Goal: Task Accomplishment & Management: Manage account settings

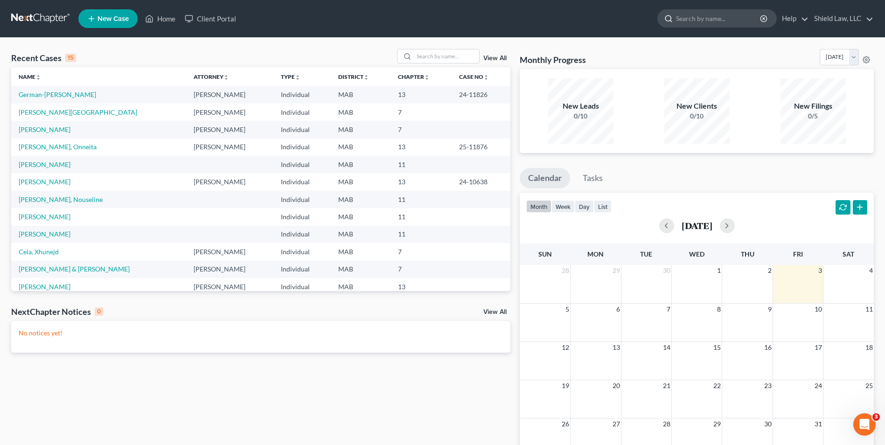
click at [689, 11] on input "search" at bounding box center [718, 18] width 85 height 17
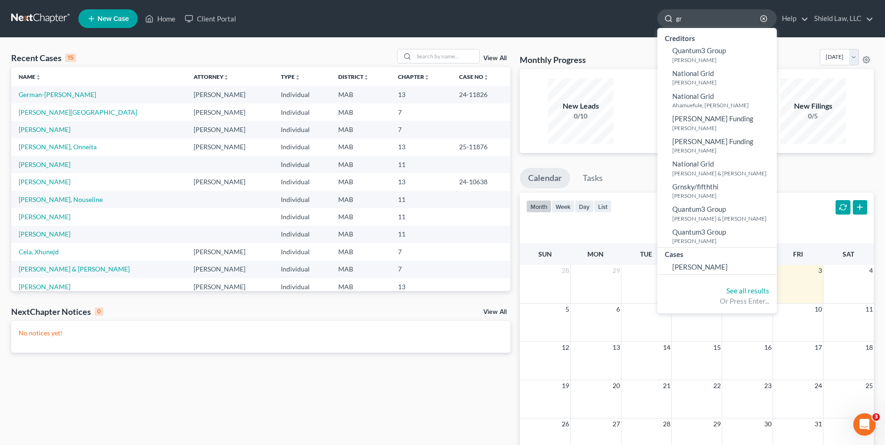
click at [699, 23] on input "gr" at bounding box center [718, 18] width 85 height 17
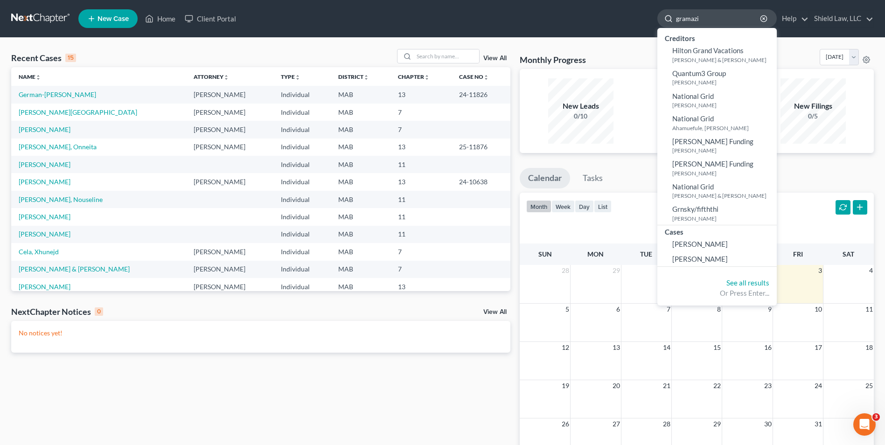
type input "gramazio"
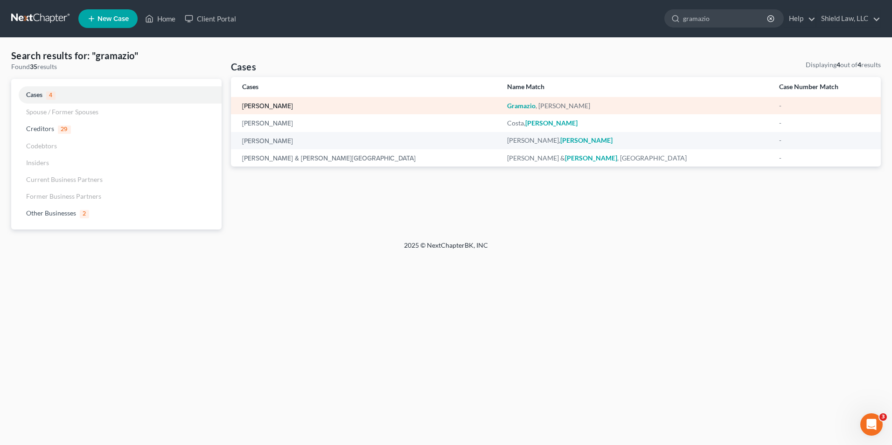
click at [259, 107] on link "[PERSON_NAME]" at bounding box center [267, 106] width 51 height 7
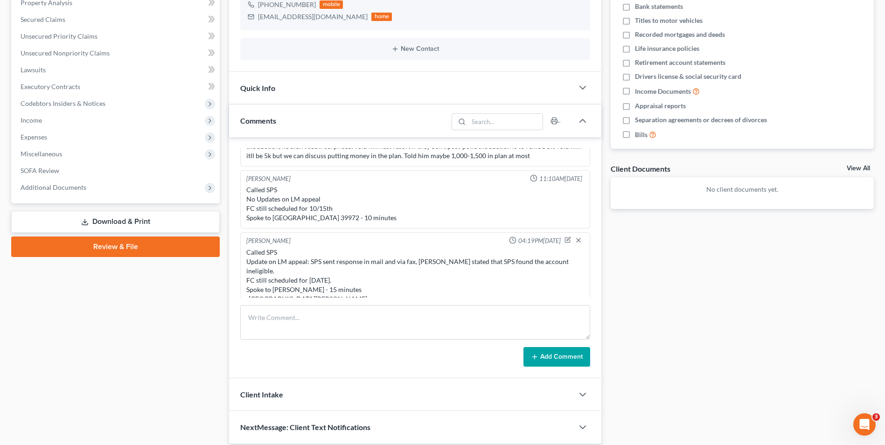
scroll to position [1020, 0]
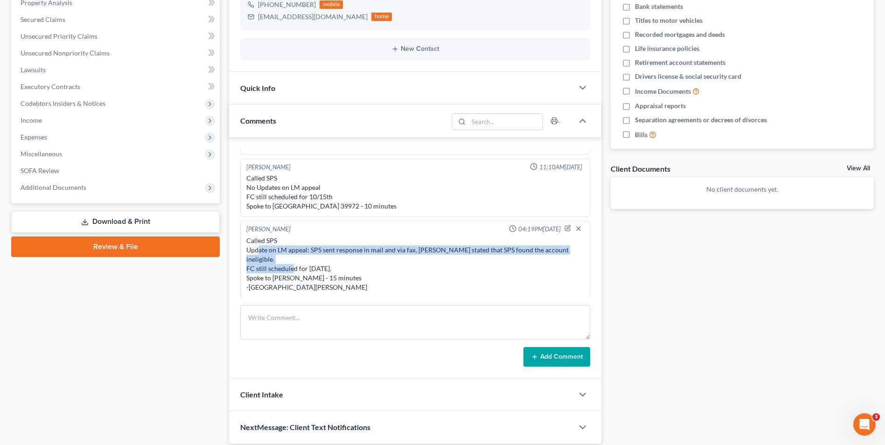
drag, startPoint x: 261, startPoint y: 255, endPoint x: 312, endPoint y: 269, distance: 52.9
click at [312, 269] on div "Called SPS Update on LM appeal: SPS sent response in mail and via fax, [PERSON_…" at bounding box center [415, 264] width 338 height 56
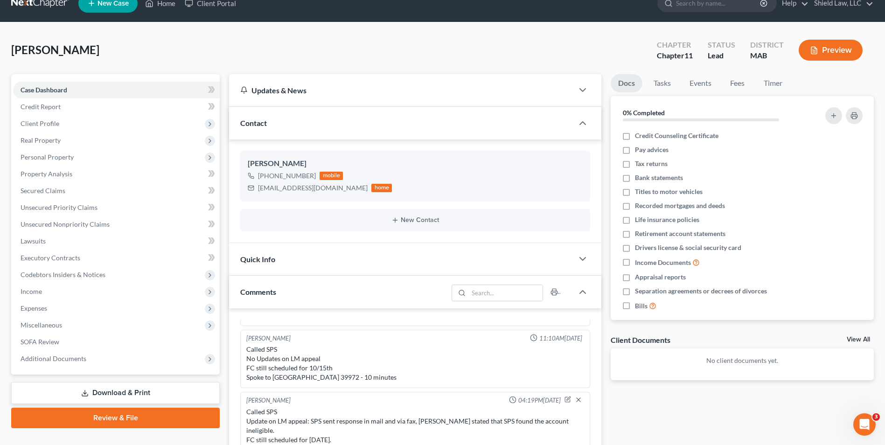
scroll to position [0, 0]
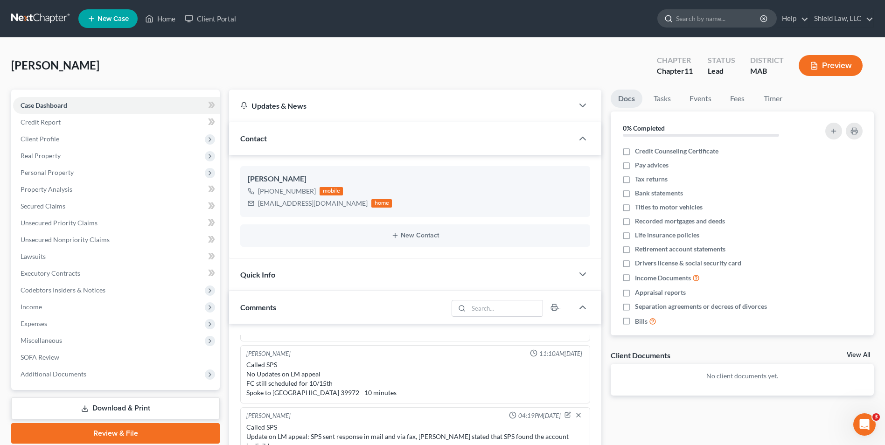
click at [679, 11] on input "search" at bounding box center [718, 18] width 85 height 17
paste input "[PERSON_NAME]"
type input "[PERSON_NAME]"
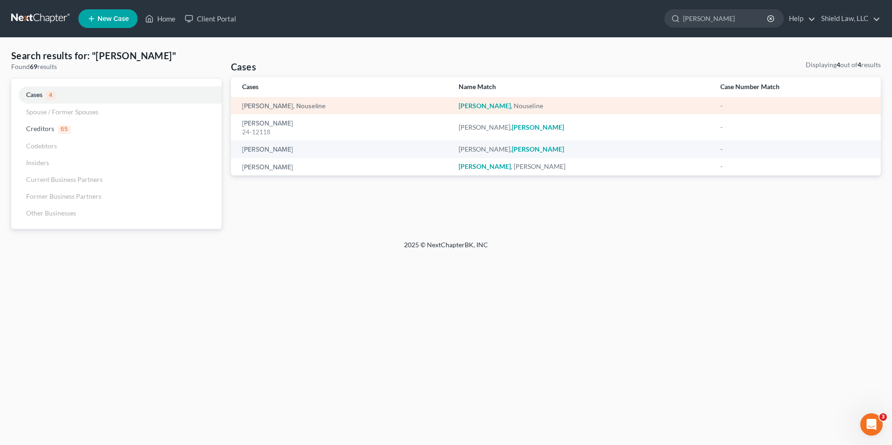
click at [487, 105] on em "[PERSON_NAME]" at bounding box center [485, 106] width 52 height 8
click at [479, 107] on em "[PERSON_NAME]" at bounding box center [485, 106] width 52 height 8
click at [308, 105] on div "[PERSON_NAME], Nouseline" at bounding box center [343, 105] width 202 height 9
click at [301, 106] on link "[PERSON_NAME], Nouseline" at bounding box center [284, 106] width 84 height 7
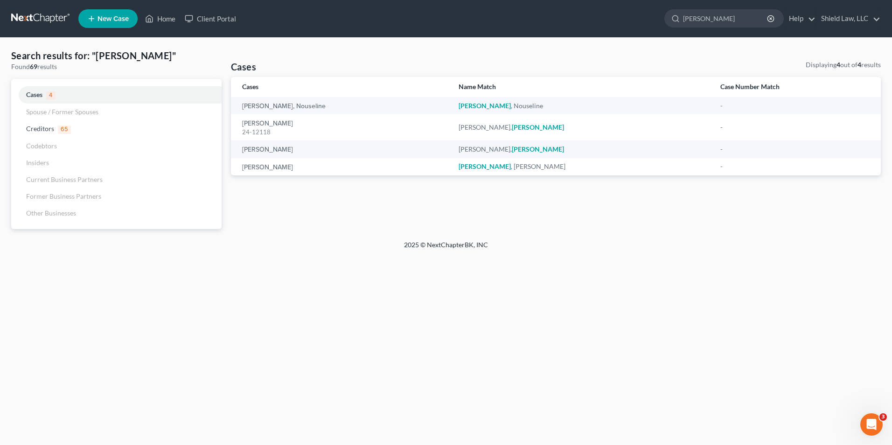
click at [288, 90] on th "Cases" at bounding box center [341, 87] width 220 height 20
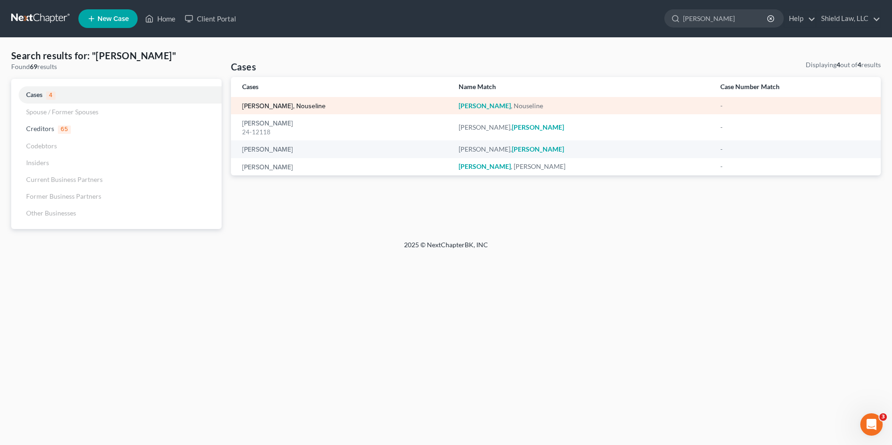
click at [284, 105] on link "[PERSON_NAME], Nouseline" at bounding box center [284, 106] width 84 height 7
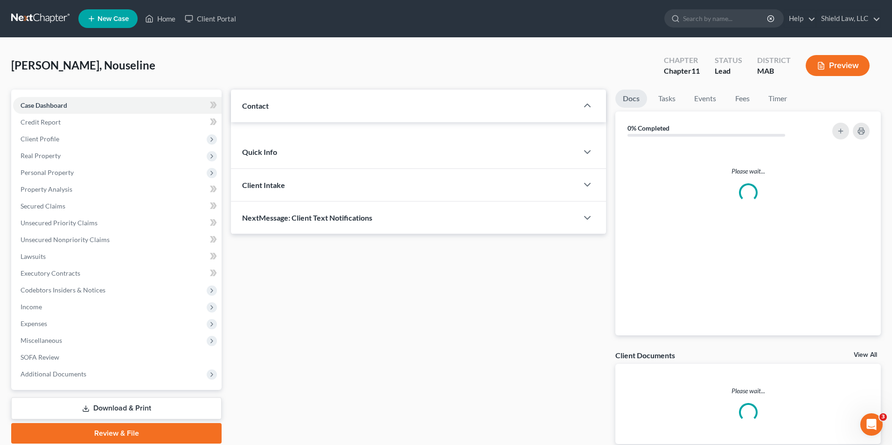
click at [277, 106] on div "Updates & News × Contact Please wait... Quick Info Status Referral Source Selec…" at bounding box center [418, 162] width 375 height 145
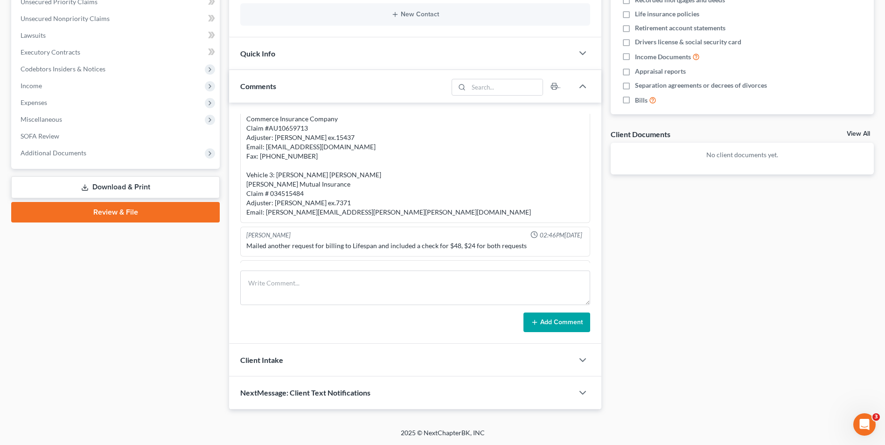
scroll to position [661, 0]
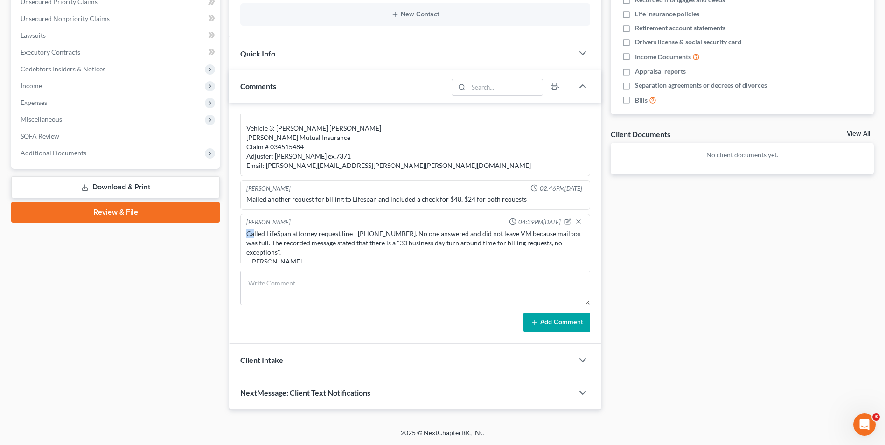
drag, startPoint x: 244, startPoint y: 224, endPoint x: 257, endPoint y: 224, distance: 12.6
click at [256, 224] on div "[PERSON_NAME] 04:39PM[DATE] Called LifeSpan attorney request line - [PHONE_NUMB…" at bounding box center [415, 243] width 350 height 59
drag, startPoint x: 257, startPoint y: 224, endPoint x: 259, endPoint y: 238, distance: 14.1
click at [259, 240] on div "Called LifeSpan attorney request line - [PHONE_NUMBER]. No one answered and did…" at bounding box center [415, 247] width 338 height 37
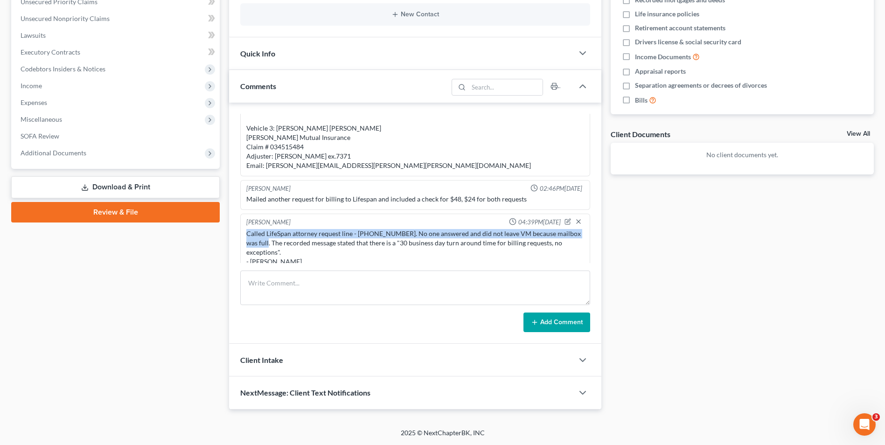
drag, startPoint x: 259, startPoint y: 234, endPoint x: 245, endPoint y: 225, distance: 15.9
click at [245, 227] on div "Called LifeSpan attorney request line - [PHONE_NUMBER]. No one answered and did…" at bounding box center [416, 247] width 342 height 41
drag, startPoint x: 245, startPoint y: 225, endPoint x: 252, endPoint y: 225, distance: 7.5
copy div "Called LifeSpan attorney request line - [PHONE_NUMBER]. No one answered and did…"
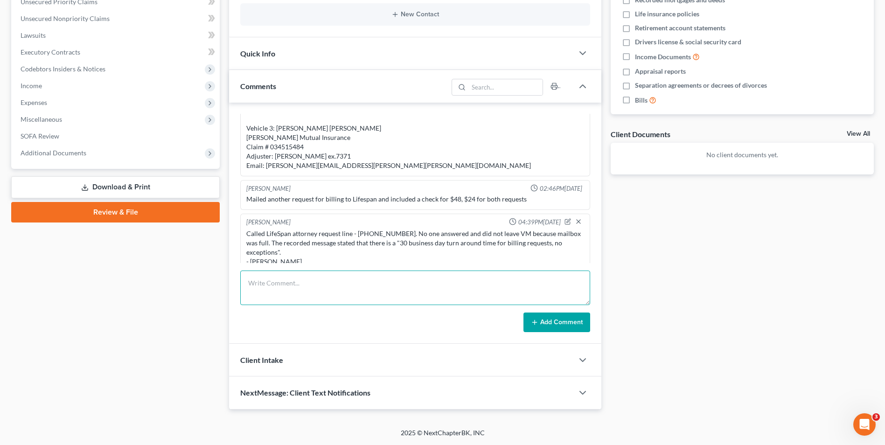
click at [261, 279] on textarea at bounding box center [415, 288] width 350 height 35
click at [261, 279] on textarea "4014447061 or 7601" at bounding box center [415, 288] width 350 height 35
drag, startPoint x: 311, startPoint y: 280, endPoint x: 289, endPoint y: 290, distance: 23.4
click at [289, 290] on textarea "4014447061 or 7601" at bounding box center [415, 288] width 350 height 35
drag, startPoint x: 356, startPoint y: 223, endPoint x: 401, endPoint y: 225, distance: 45.3
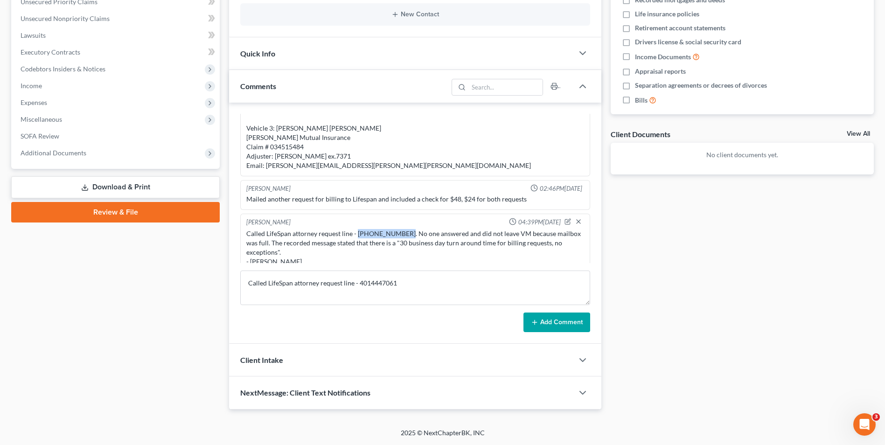
click at [401, 229] on div "Called LifeSpan attorney request line - [PHONE_NUMBER]. No one answered and did…" at bounding box center [415, 247] width 338 height 37
copy div "[PHONE_NUMBER]."
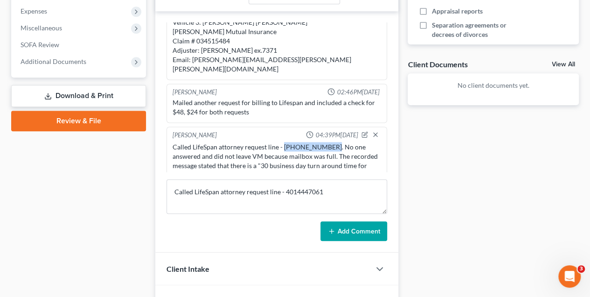
scroll to position [314, 0]
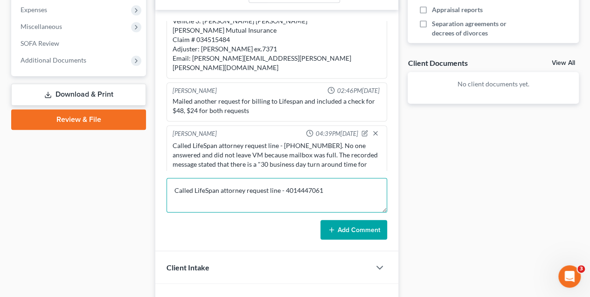
click at [279, 189] on textarea "Called LifeSpan attorney request line - 4014447061" at bounding box center [277, 195] width 221 height 35
paste textarea "[PHONE_NUMBER]."
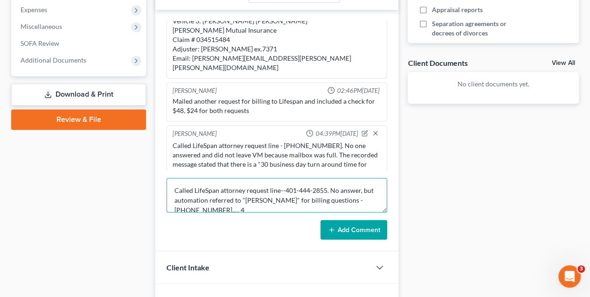
scroll to position [2, 0]
click at [359, 199] on textarea "Called LifeSpan attorney request line--401-444-2855. No answer, but automation …" at bounding box center [277, 195] width 221 height 35
click at [213, 207] on textarea "Called LifeSpan attorney request line--401-444-2855. No answer, but automation …" at bounding box center [277, 195] width 221 height 35
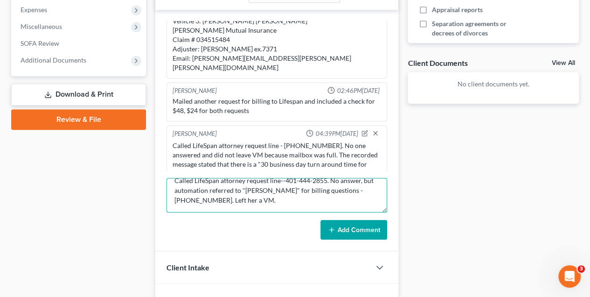
drag, startPoint x: 217, startPoint y: 205, endPoint x: 176, endPoint y: 204, distance: 40.1
click at [176, 204] on textarea "Called LifeSpan attorney request line--401-444-2855. No answer, but automation …" at bounding box center [277, 195] width 221 height 35
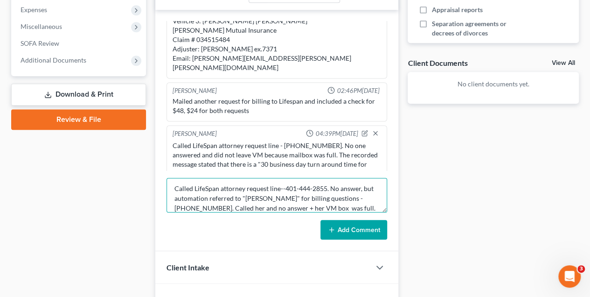
scroll to position [12, 0]
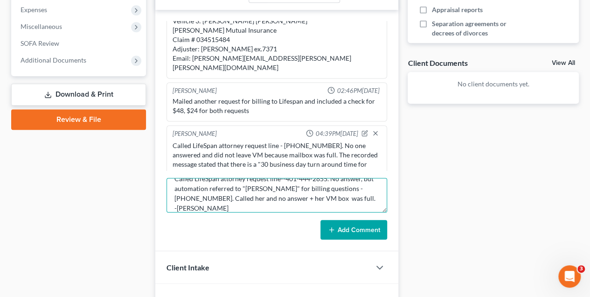
type textarea "Called LifeSpan attorney request line--401-444-2855. No answer, but automation …"
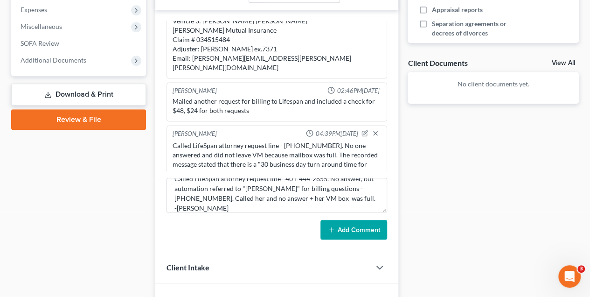
click at [340, 224] on button "Add Comment" at bounding box center [354, 230] width 67 height 20
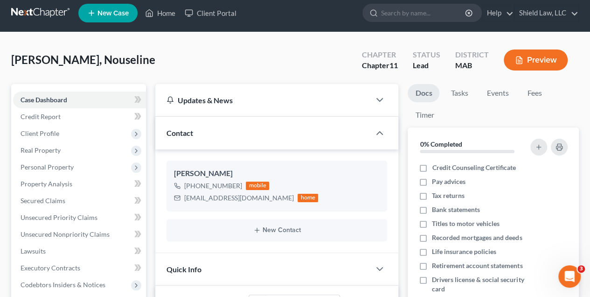
scroll to position [0, 0]
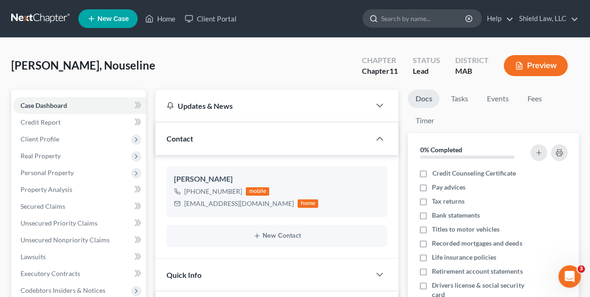
click at [397, 24] on input "search" at bounding box center [423, 18] width 85 height 17
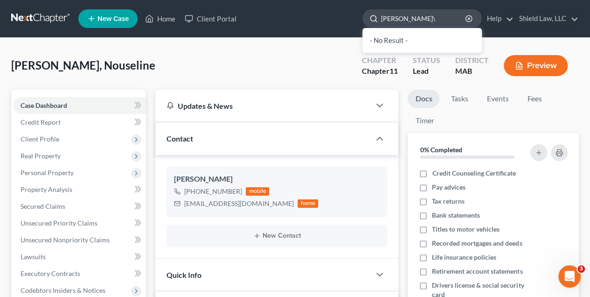
type input "[PERSON_NAME]"
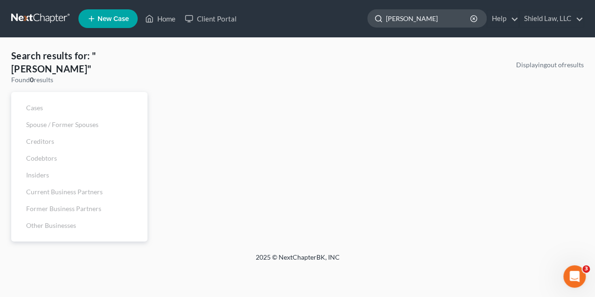
click at [416, 19] on input "[PERSON_NAME]" at bounding box center [428, 18] width 85 height 17
type input "[PERSON_NAME]"
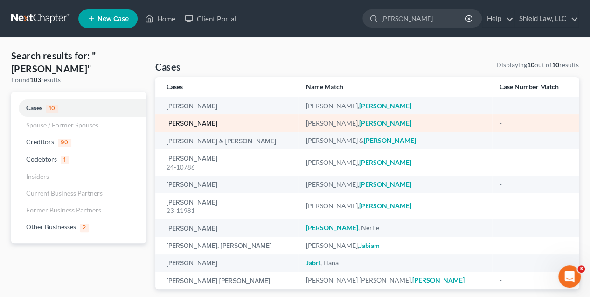
click at [200, 122] on link "[PERSON_NAME]" at bounding box center [192, 123] width 51 height 7
select select "6"
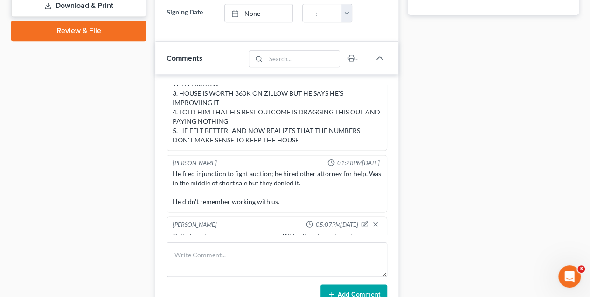
scroll to position [394, 0]
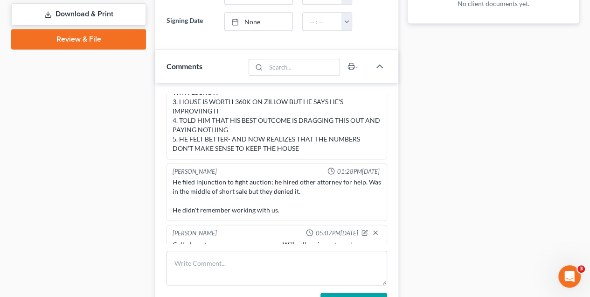
drag, startPoint x: 257, startPoint y: 159, endPoint x: 260, endPoint y: 162, distance: 5.3
click at [259, 177] on div "He filed injunction to fight auction; he hired other attorney for help. Was in …" at bounding box center [277, 195] width 209 height 37
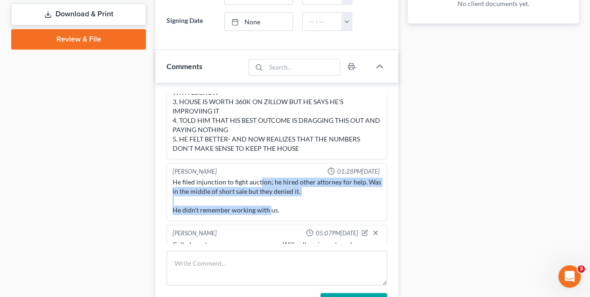
drag, startPoint x: 260, startPoint y: 162, endPoint x: 269, endPoint y: 185, distance: 24.4
click at [269, 185] on div "He filed injunction to fight auction; he hired other attorney for help. Was in …" at bounding box center [277, 195] width 209 height 37
drag, startPoint x: 269, startPoint y: 185, endPoint x: 255, endPoint y: 178, distance: 15.7
click at [255, 178] on div "He filed injunction to fight auction; he hired other attorney for help. Was in …" at bounding box center [277, 195] width 209 height 37
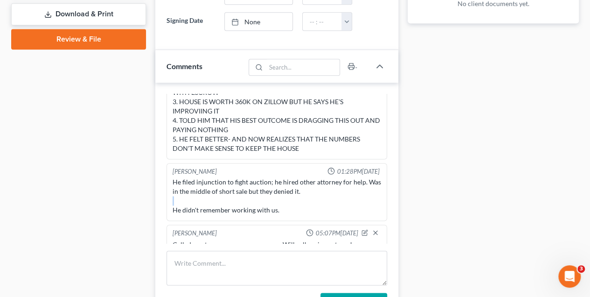
click at [255, 178] on div "He filed injunction to fight auction; he hired other attorney for help. Was in …" at bounding box center [277, 195] width 209 height 37
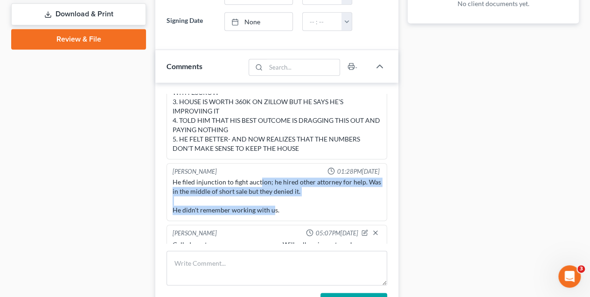
drag, startPoint x: 260, startPoint y: 158, endPoint x: 274, endPoint y: 185, distance: 30.3
click at [274, 185] on div "He filed injunction to fight auction; he hired other attorney for help. Was in …" at bounding box center [277, 195] width 209 height 37
drag, startPoint x: 274, startPoint y: 185, endPoint x: 266, endPoint y: 179, distance: 10.5
click at [266, 179] on div "He filed injunction to fight auction; he hired other attorney for help. Was in …" at bounding box center [277, 195] width 209 height 37
drag, startPoint x: 261, startPoint y: 155, endPoint x: 277, endPoint y: 180, distance: 29.4
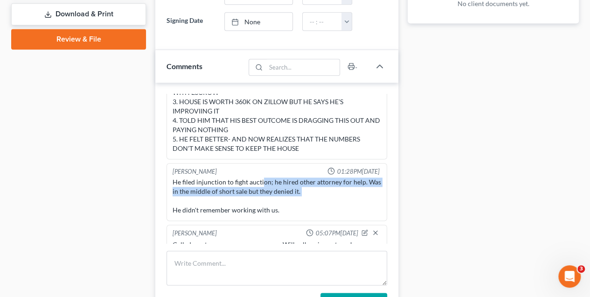
click at [277, 180] on div "He filed injunction to fight auction; he hired other attorney for help. Was in …" at bounding box center [277, 195] width 209 height 37
click at [277, 181] on div "He filed injunction to fight auction; he hired other attorney for help. Was in …" at bounding box center [277, 195] width 209 height 37
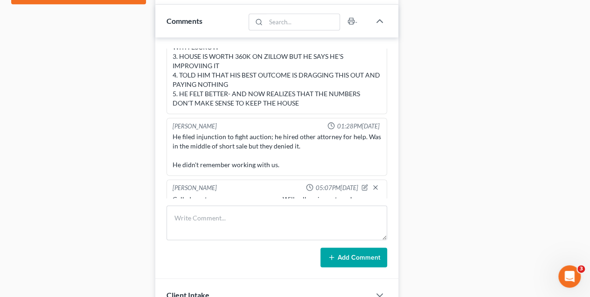
scroll to position [426, 0]
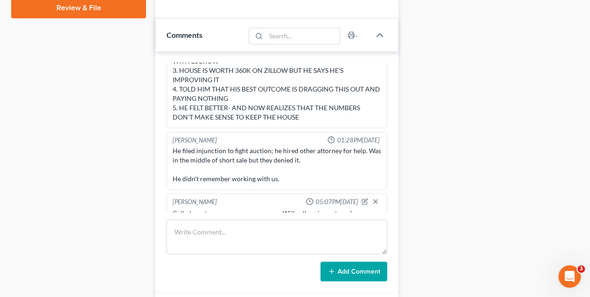
click at [213, 209] on div "Called mortgage company, no answer. Will call again next week. - [PERSON_NAME]" at bounding box center [277, 218] width 209 height 19
click at [175, 209] on div "Called mortgage company, no answer. Will call again next week. - [PERSON_NAME]" at bounding box center [277, 218] width 209 height 19
drag, startPoint x: 173, startPoint y: 191, endPoint x: 227, endPoint y: 203, distance: 55.8
click at [227, 209] on div "Called mortgage company, no answer. Will call again next week. - [PERSON_NAME]" at bounding box center [277, 218] width 209 height 19
copy div "Called mortgage company, no answer. Will call again next week. - [PERSON_NAME]"
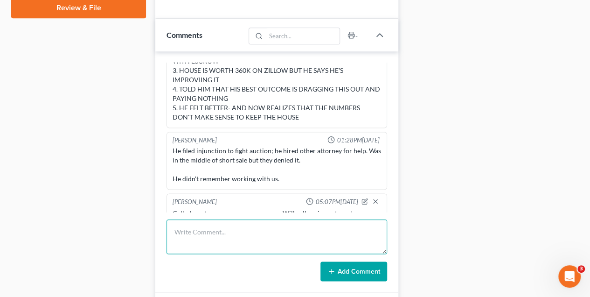
click at [261, 227] on textarea at bounding box center [277, 236] width 221 height 35
paste textarea "Called mortgage company, no answer. Will call again next week. - [PERSON_NAME]"
click at [351, 230] on textarea "Called mortgage company, no answer. Will call again next week. - [PERSON_NAME]" at bounding box center [277, 236] width 221 height 35
drag, startPoint x: 351, startPoint y: 230, endPoint x: 308, endPoint y: 229, distance: 42.5
click at [308, 229] on textarea "Called mortgage company, no answer. Will call again next week. - [PERSON_NAME]" at bounding box center [277, 236] width 221 height 35
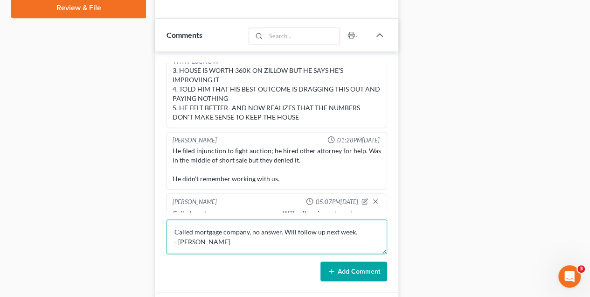
type textarea "Called mortgage company, no answer. Will follow up next week. - [PERSON_NAME]"
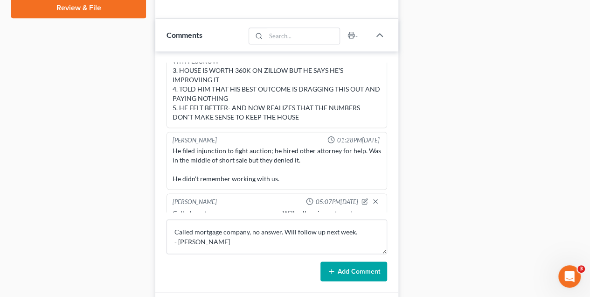
click at [378, 264] on button "Add Comment" at bounding box center [354, 271] width 67 height 20
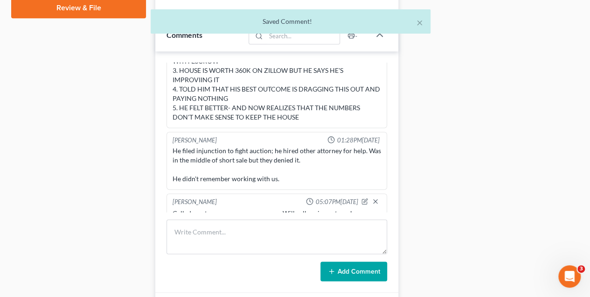
scroll to position [751, 0]
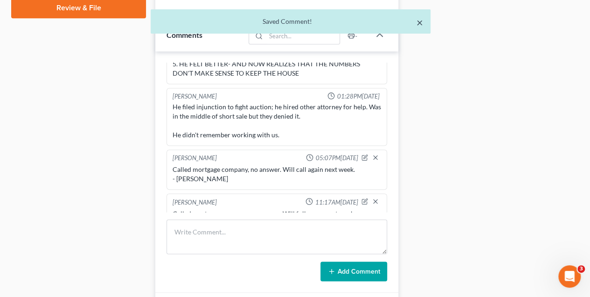
click at [420, 24] on button "×" at bounding box center [420, 22] width 7 height 11
